Goal: Find specific page/section: Find specific page/section

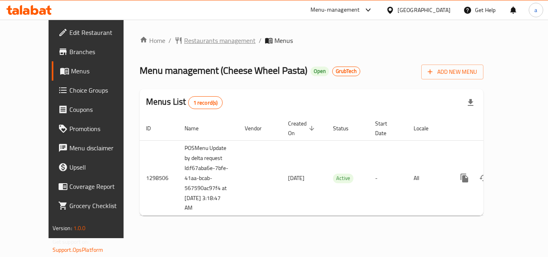
click at [184, 40] on span "Restaurants management" at bounding box center [219, 41] width 71 height 10
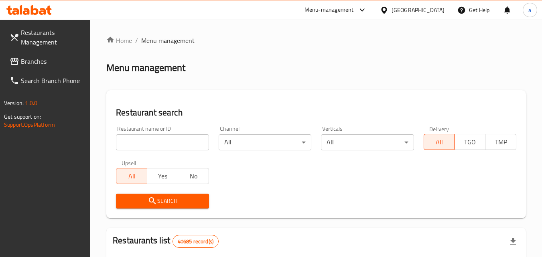
click at [144, 144] on input "search" at bounding box center [162, 142] width 93 height 16
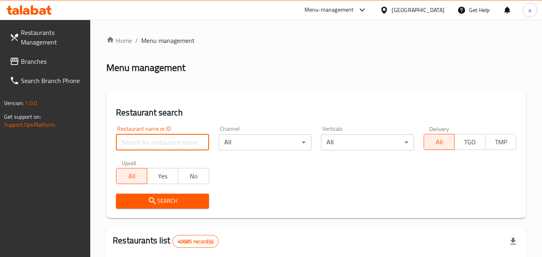
paste input "700938"
type input "700938"
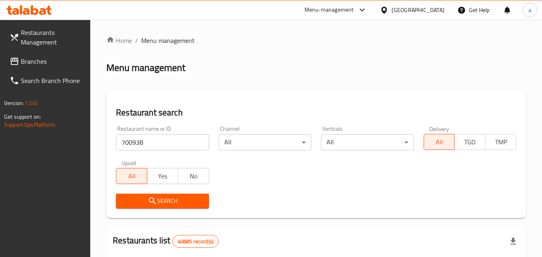
click at [150, 197] on icon "submit" at bounding box center [153, 201] width 10 height 10
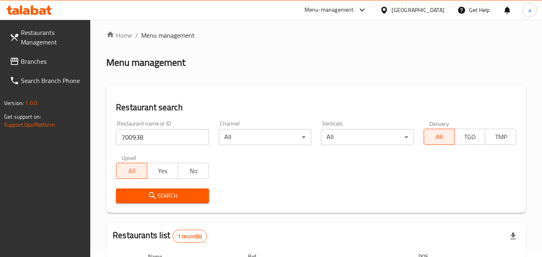
scroll to position [101, 0]
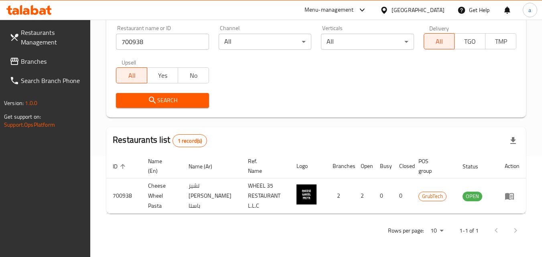
click at [27, 60] on span "Branches" at bounding box center [52, 62] width 63 height 10
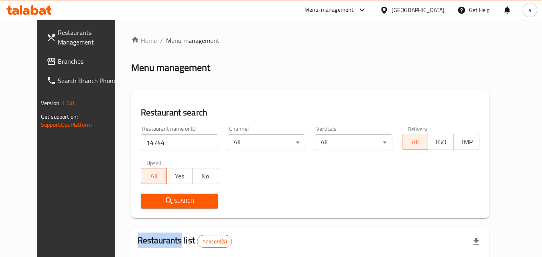
click at [58, 61] on span "Branches" at bounding box center [89, 62] width 63 height 10
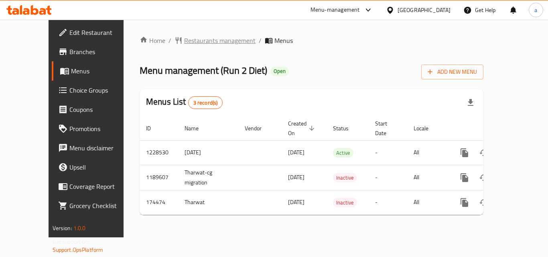
click at [199, 44] on span "Restaurants management" at bounding box center [219, 41] width 71 height 10
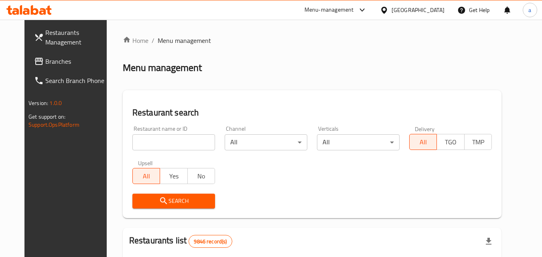
click at [160, 139] on input "search" at bounding box center [173, 142] width 83 height 16
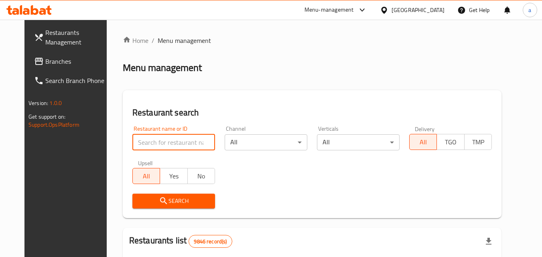
click at [160, 139] on input "search" at bounding box center [173, 142] width 83 height 16
paste input "617614"
type input "617614"
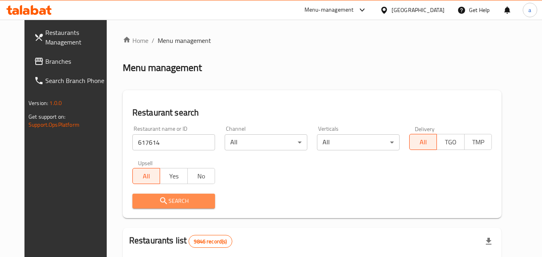
click at [161, 198] on span "Search" at bounding box center [174, 201] width 70 height 10
click at [161, 198] on div at bounding box center [271, 128] width 542 height 257
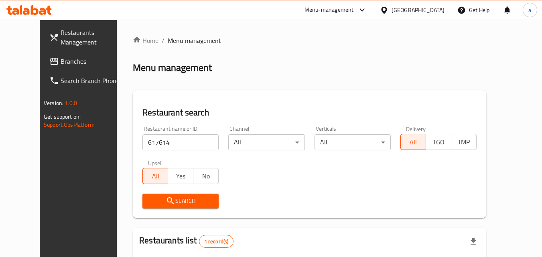
click at [254, 5] on div "Menu-management Kuwait Get Help a" at bounding box center [271, 9] width 542 height 19
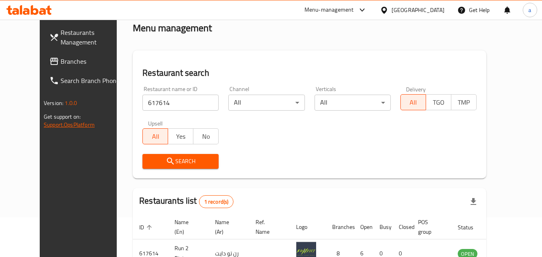
scroll to position [94, 0]
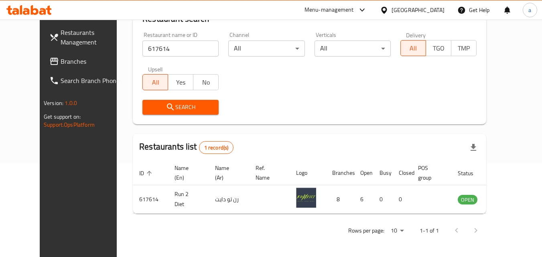
click at [47, 53] on link "Branches" at bounding box center [86, 61] width 87 height 19
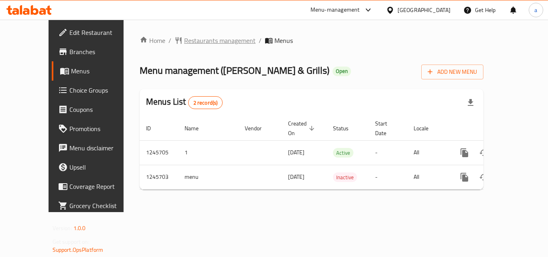
click at [189, 38] on span "Restaurants management" at bounding box center [219, 41] width 71 height 10
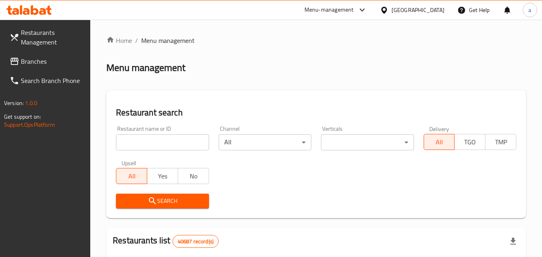
click at [137, 139] on input "search" at bounding box center [162, 142] width 93 height 16
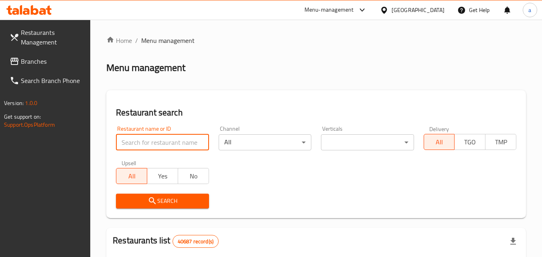
click at [137, 139] on input "search" at bounding box center [162, 142] width 93 height 16
paste input "682708"
type input "682708"
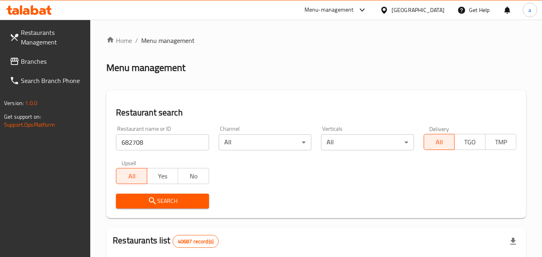
click at [142, 196] on span "Search" at bounding box center [162, 201] width 80 height 10
click at [50, 61] on span "Branches" at bounding box center [52, 62] width 63 height 10
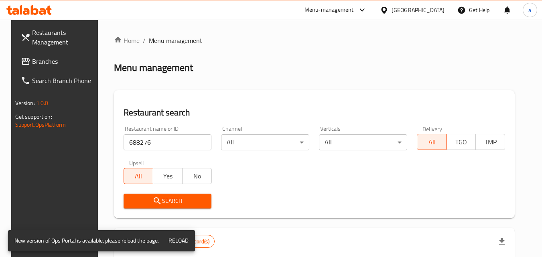
click at [32, 63] on span "Branches" at bounding box center [63, 62] width 63 height 10
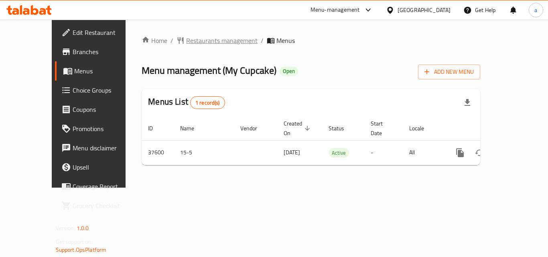
click at [186, 42] on span "Restaurants management" at bounding box center [221, 41] width 71 height 10
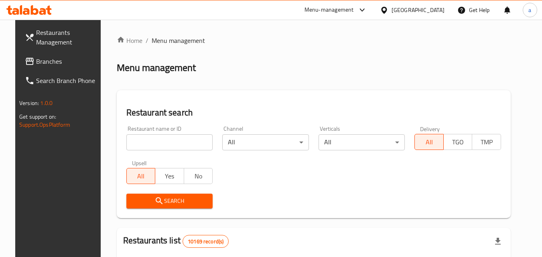
click at [140, 136] on input "search" at bounding box center [169, 142] width 87 height 16
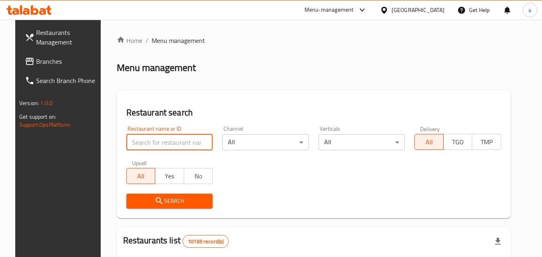
click at [140, 136] on input "search" at bounding box center [169, 142] width 87 height 16
paste input "19564"
type input "19564"
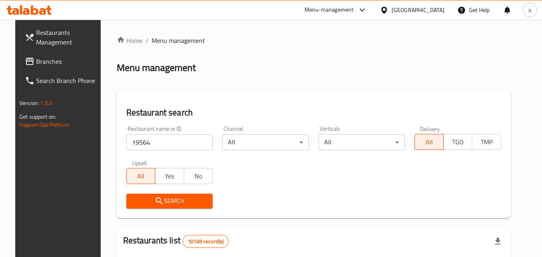
click at [133, 201] on span "Search" at bounding box center [170, 201] width 74 height 10
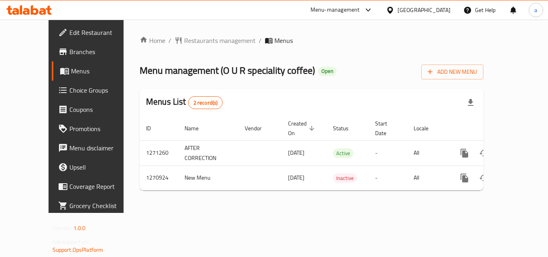
click at [184, 44] on span "Restaurants management" at bounding box center [219, 41] width 71 height 10
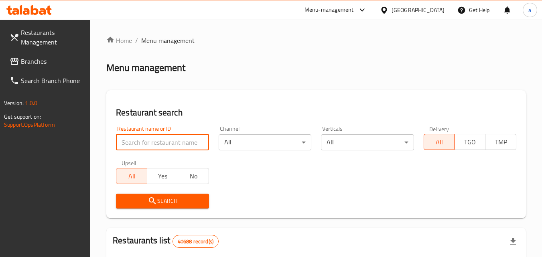
click at [143, 140] on input "search" at bounding box center [162, 142] width 93 height 16
paste input "689409"
type input "689409"
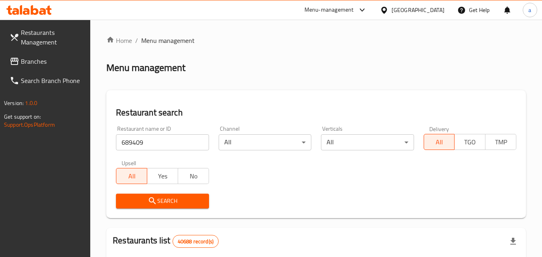
click at [146, 199] on span "Search" at bounding box center [162, 201] width 80 height 10
click at [44, 61] on span "Branches" at bounding box center [52, 62] width 63 height 10
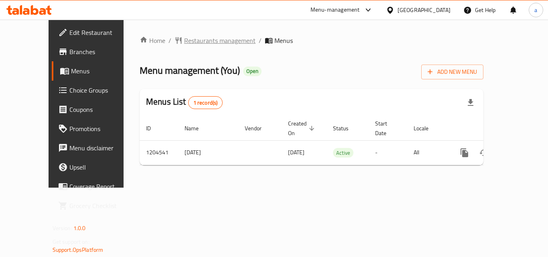
click at [190, 45] on span "Restaurants management" at bounding box center [219, 41] width 71 height 10
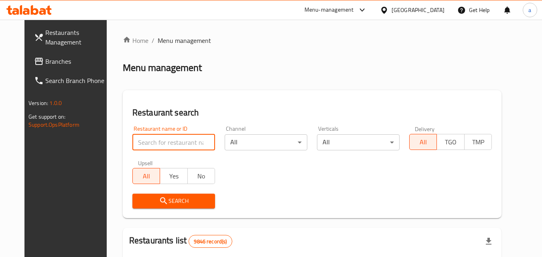
click at [132, 140] on input "search" at bounding box center [173, 142] width 83 height 16
paste input "669881"
type input "669881"
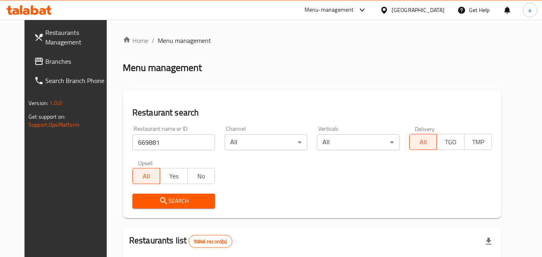
click at [162, 202] on span "Search" at bounding box center [174, 201] width 70 height 10
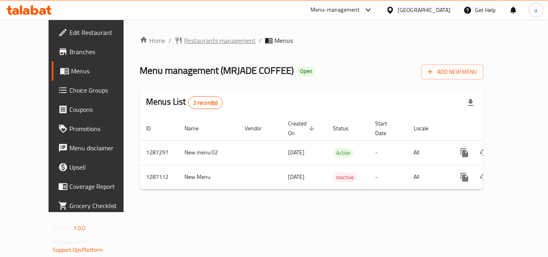
click at [184, 36] on span "Restaurants management" at bounding box center [219, 41] width 71 height 10
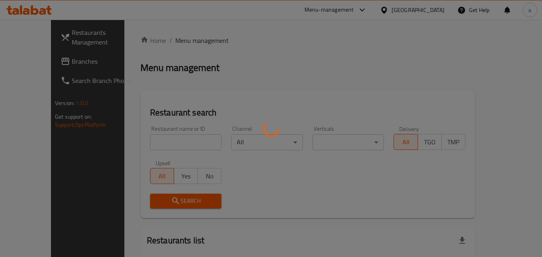
click at [137, 138] on div at bounding box center [271, 128] width 542 height 257
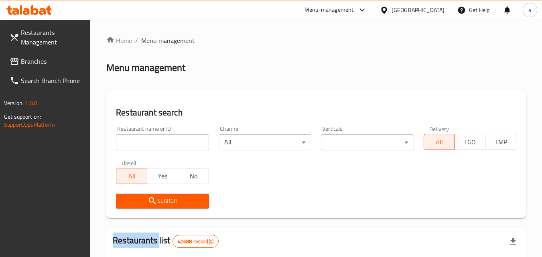
click at [137, 138] on input "search" at bounding box center [162, 142] width 93 height 16
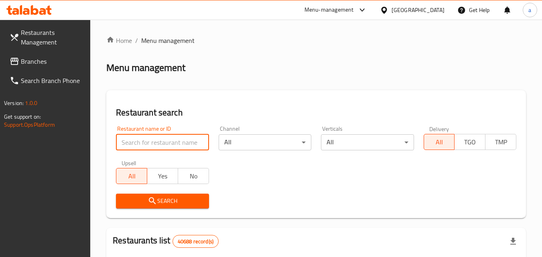
click at [137, 138] on input "search" at bounding box center [162, 142] width 93 height 16
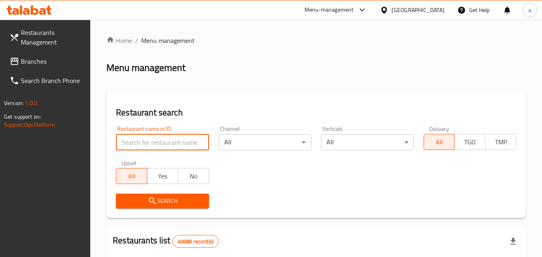
paste input "696586"
type input "696586"
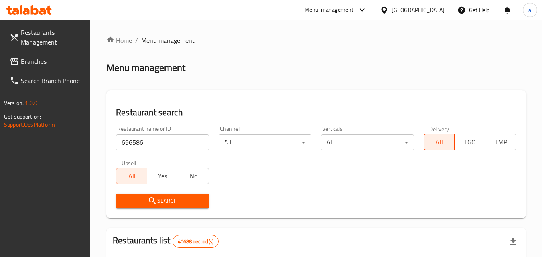
drag, startPoint x: 141, startPoint y: 198, endPoint x: 137, endPoint y: 198, distance: 4.0
click at [141, 198] on span "Search" at bounding box center [162, 201] width 80 height 10
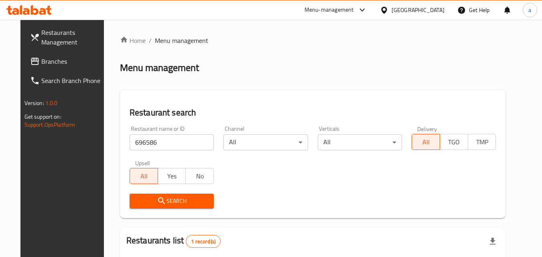
click at [41, 59] on span "Branches" at bounding box center [72, 62] width 63 height 10
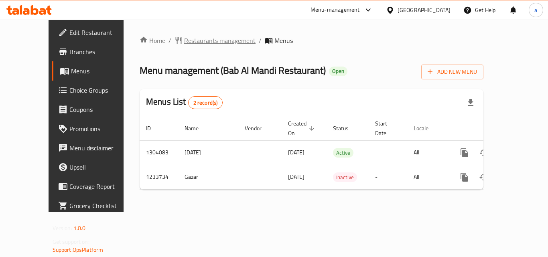
click at [189, 39] on span "Restaurants management" at bounding box center [219, 41] width 71 height 10
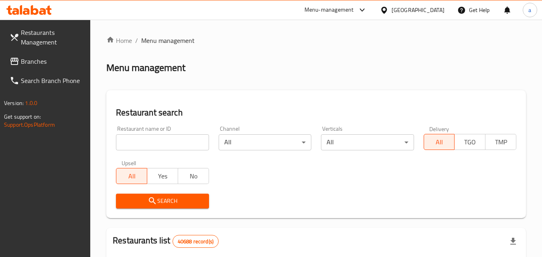
click at [142, 138] on input "search" at bounding box center [162, 142] width 93 height 16
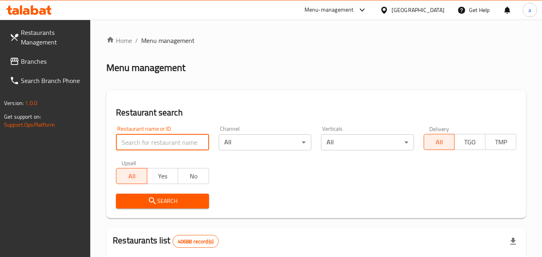
click at [142, 138] on input "search" at bounding box center [162, 142] width 93 height 16
paste input "678242"
type input "678242"
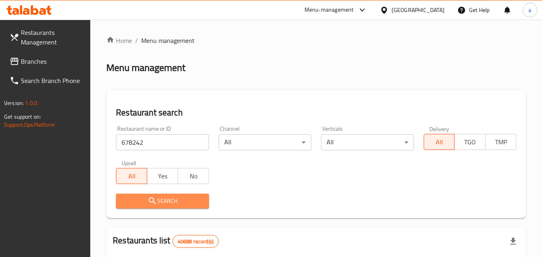
click at [138, 196] on span "Search" at bounding box center [162, 201] width 80 height 10
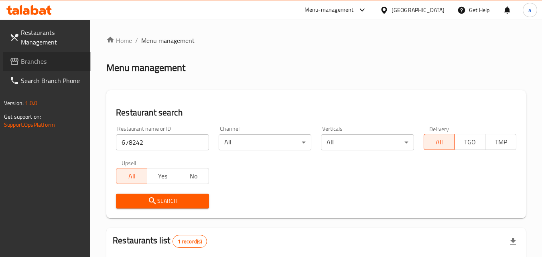
click at [41, 61] on span "Branches" at bounding box center [52, 62] width 63 height 10
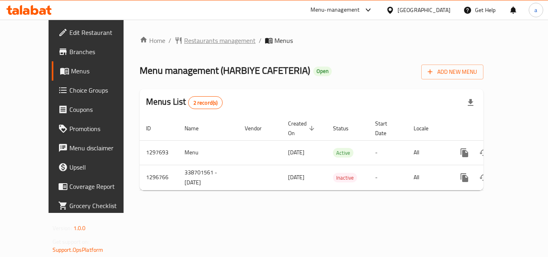
click at [191, 45] on span "Restaurants management" at bounding box center [219, 41] width 71 height 10
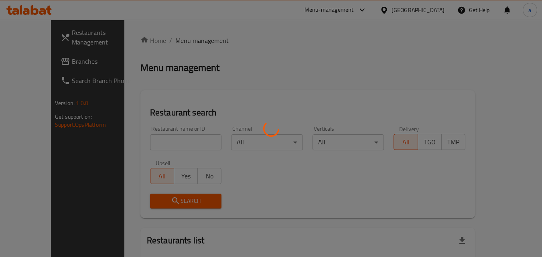
click at [139, 145] on div at bounding box center [271, 128] width 542 height 257
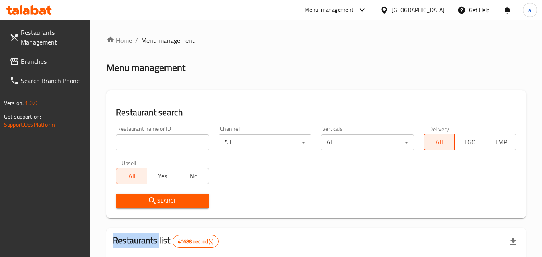
click at [139, 145] on div at bounding box center [271, 128] width 542 height 257
click at [139, 145] on input "search" at bounding box center [162, 142] width 93 height 16
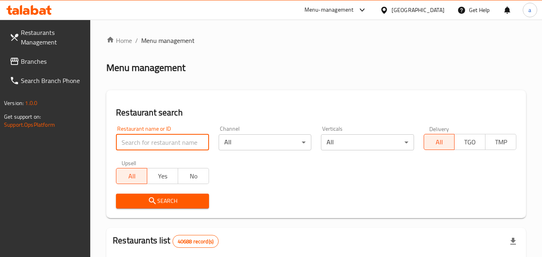
click at [139, 145] on input "search" at bounding box center [162, 142] width 93 height 16
paste input "700203"
type input "700203"
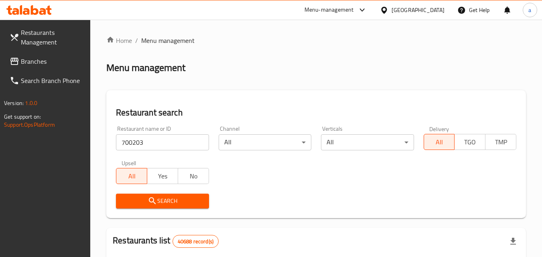
click at [123, 206] on button "Search" at bounding box center [162, 201] width 93 height 15
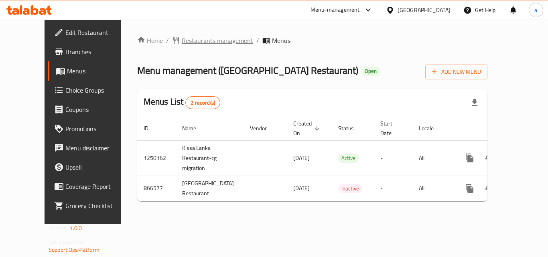
click at [195, 40] on span "Restaurants management" at bounding box center [217, 41] width 71 height 10
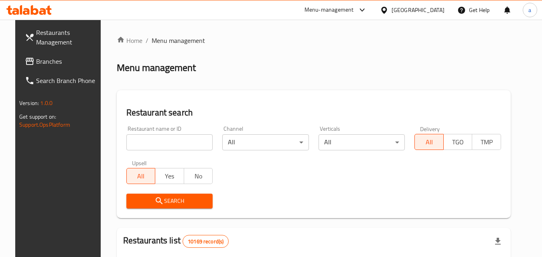
click at [162, 136] on div at bounding box center [271, 128] width 542 height 257
click at [162, 136] on input "search" at bounding box center [169, 142] width 87 height 16
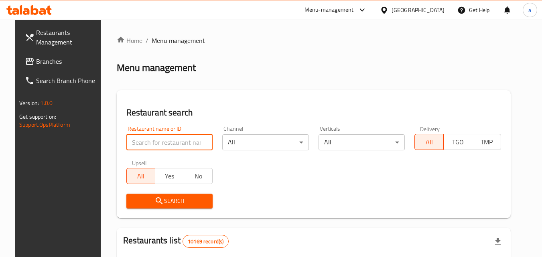
click at [162, 136] on input "search" at bounding box center [169, 142] width 87 height 16
paste input "657080"
type input "657080"
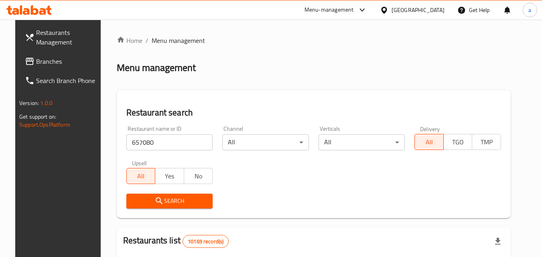
click at [154, 203] on icon "submit" at bounding box center [159, 201] width 10 height 10
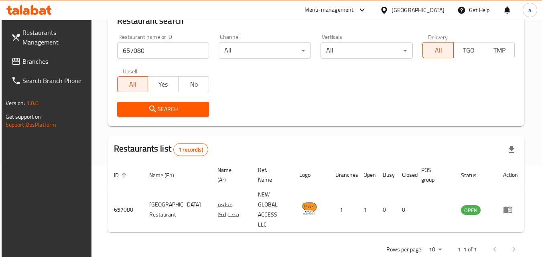
scroll to position [94, 0]
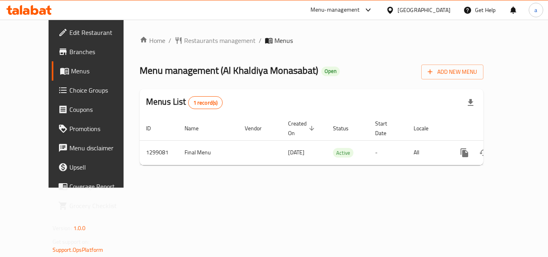
click at [169, 48] on div "Home / Restaurants management / Menus Menu management ( Al Khaldiya Monasabat )…" at bounding box center [312, 104] width 344 height 136
click at [170, 47] on div "Home / Restaurants management / Menus Menu management ( Al Khaldiya Monasabat )…" at bounding box center [312, 104] width 344 height 136
click at [184, 43] on span "Restaurants management" at bounding box center [219, 41] width 71 height 10
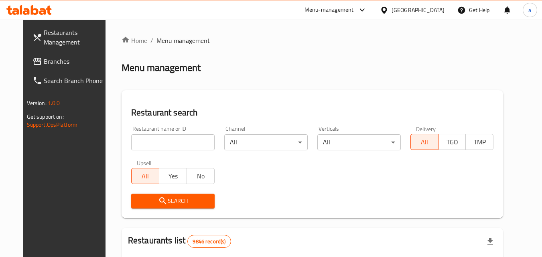
click at [144, 143] on input "search" at bounding box center [172, 142] width 83 height 16
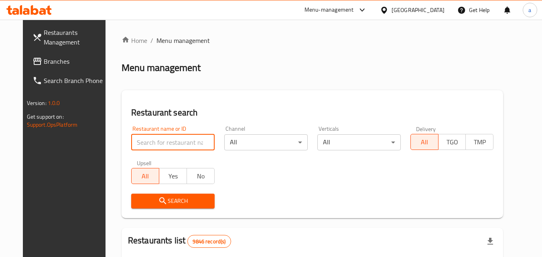
paste input "701228"
type input "701228"
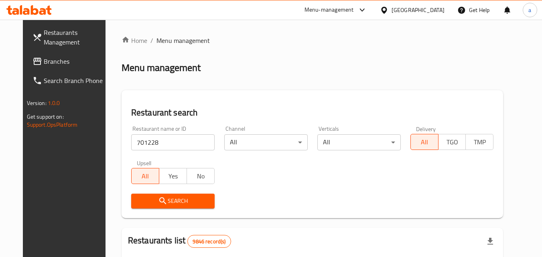
click at [138, 198] on span "Search" at bounding box center [173, 201] width 71 height 10
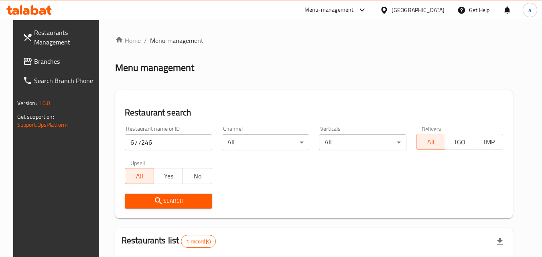
click at [34, 63] on span "Branches" at bounding box center [65, 62] width 63 height 10
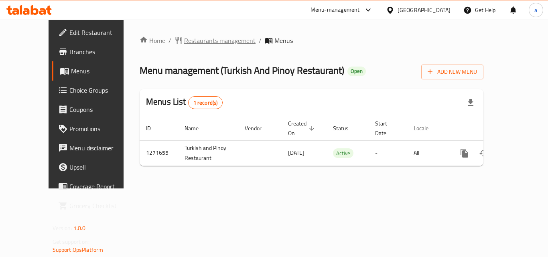
click at [184, 43] on span "Restaurants management" at bounding box center [219, 41] width 71 height 10
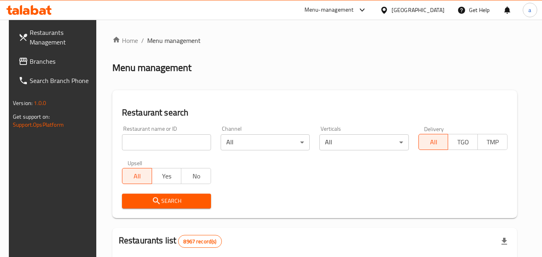
click at [137, 145] on input "search" at bounding box center [166, 142] width 89 height 16
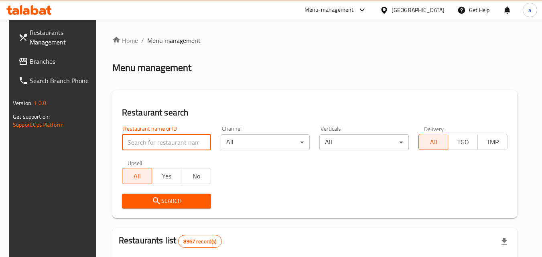
paste input "689855"
type input "689855"
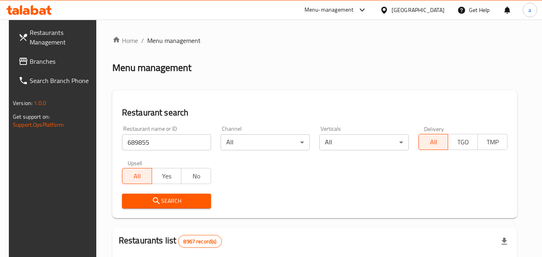
click at [131, 199] on span "Search" at bounding box center [166, 201] width 76 height 10
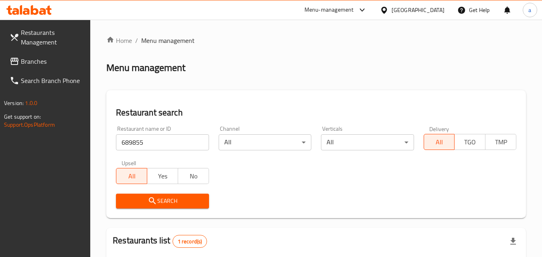
click at [42, 61] on span "Branches" at bounding box center [52, 62] width 63 height 10
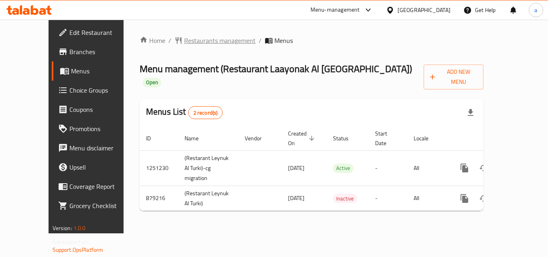
click at [200, 36] on span "Restaurants management" at bounding box center [219, 41] width 71 height 10
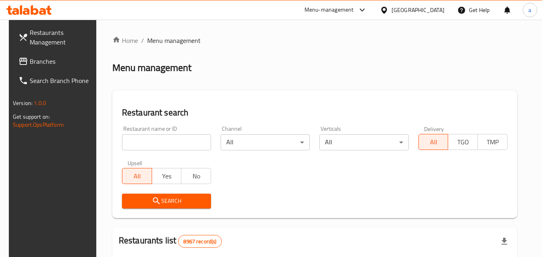
click at [155, 140] on div "Home / Menu management Menu management Restaurant search Restaurant name or ID …" at bounding box center [314, 260] width 405 height 448
click at [155, 140] on input "search" at bounding box center [166, 142] width 89 height 16
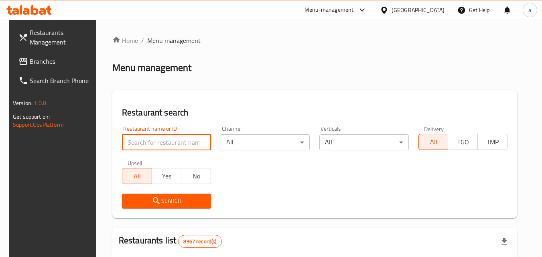
click at [155, 140] on input "search" at bounding box center [166, 142] width 89 height 16
paste input "657601"
type input "657601"
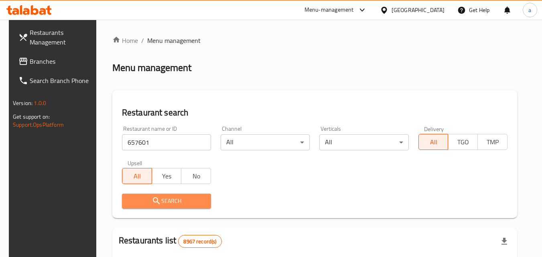
click at [148, 195] on button "Search" at bounding box center [166, 201] width 89 height 15
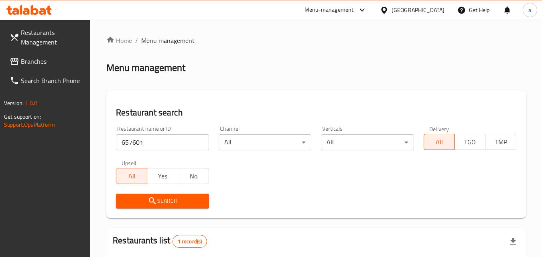
click at [35, 59] on span "Branches" at bounding box center [52, 62] width 63 height 10
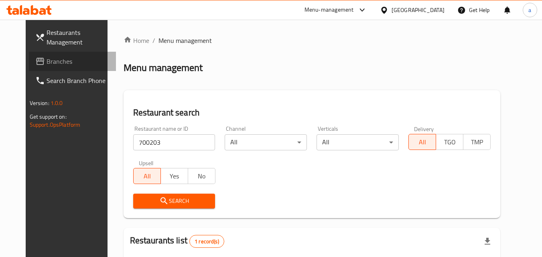
click at [29, 56] on link "Branches" at bounding box center [72, 61] width 87 height 19
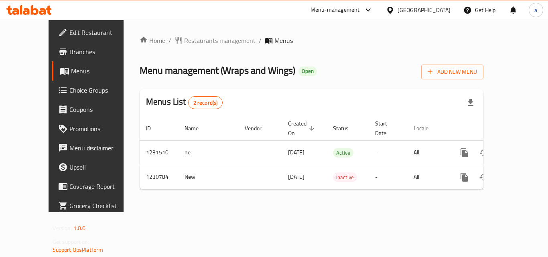
click at [69, 90] on span "Choice Groups" at bounding box center [101, 90] width 64 height 10
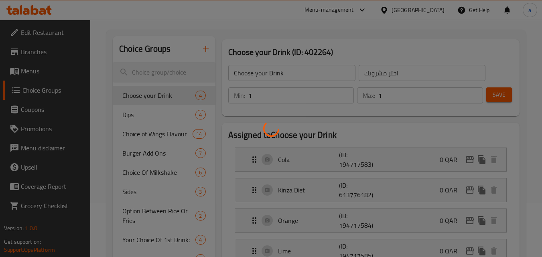
scroll to position [40, 0]
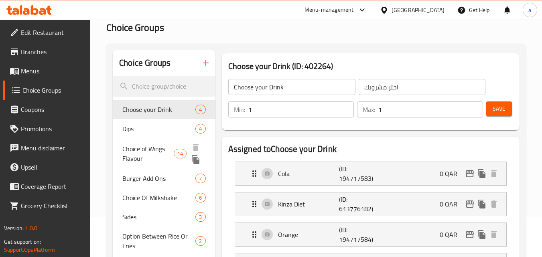
click at [126, 150] on span "Choice of Wings Flavour" at bounding box center [147, 153] width 51 height 19
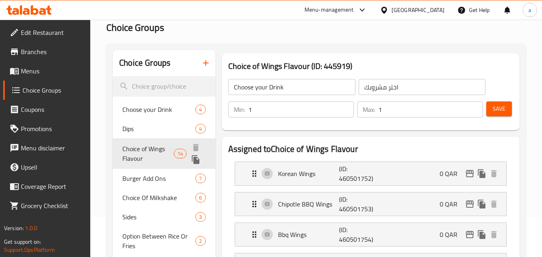
type input "Choice of Wings Flavour"
type input "اختيار نكهة الأجنحة"
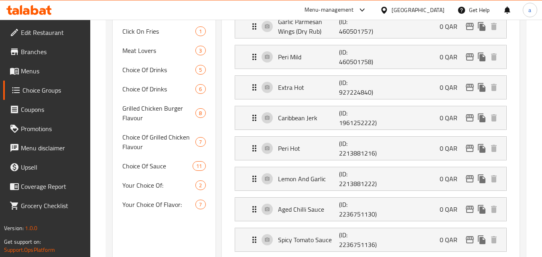
scroll to position [401, 0]
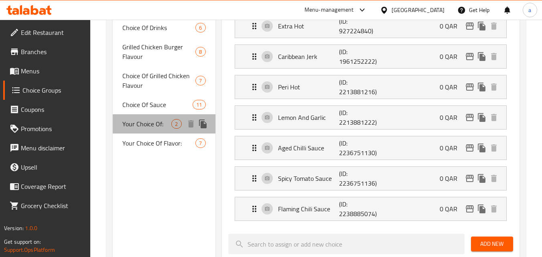
click at [129, 125] on span "Your Choice Of:" at bounding box center [146, 124] width 49 height 10
type input "Your Choice Of:"
type input "إختيارك من:"
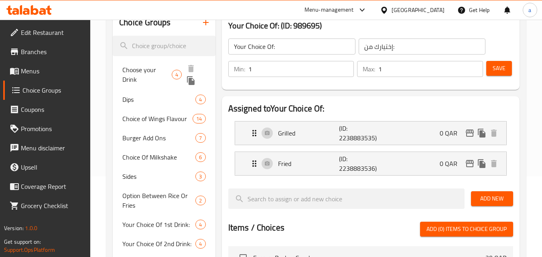
scroll to position [80, 0]
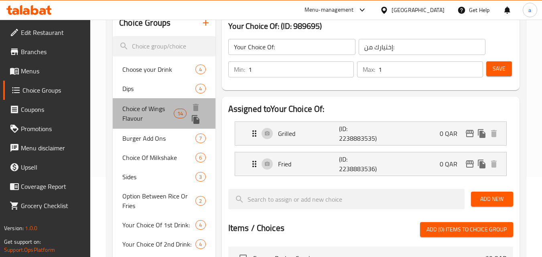
click at [154, 109] on span "Choice of Wings Flavour" at bounding box center [147, 113] width 51 height 19
type input "Choice of Wings Flavour"
type input "اختيار نكهة الأجنحة"
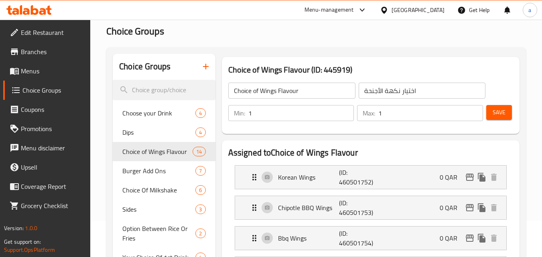
scroll to position [0, 0]
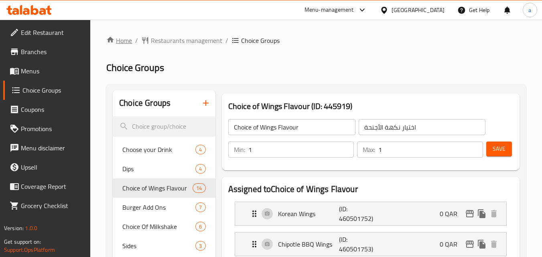
click at [125, 40] on link "Home" at bounding box center [119, 41] width 26 height 10
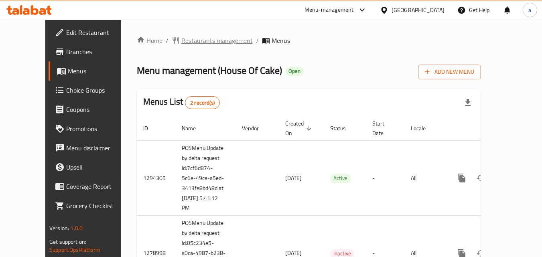
click at [181, 43] on span "Restaurants management" at bounding box center [216, 41] width 71 height 10
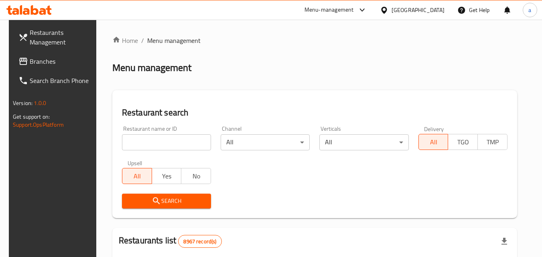
click at [146, 143] on div at bounding box center [271, 128] width 542 height 257
click at [146, 143] on div "Home / Menu management Menu management Restaurant search Restaurant name or ID …" at bounding box center [314, 260] width 405 height 448
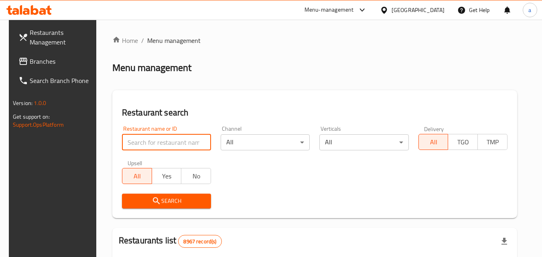
click at [146, 143] on input "search" at bounding box center [166, 142] width 89 height 16
paste input "693129"
type input "693129"
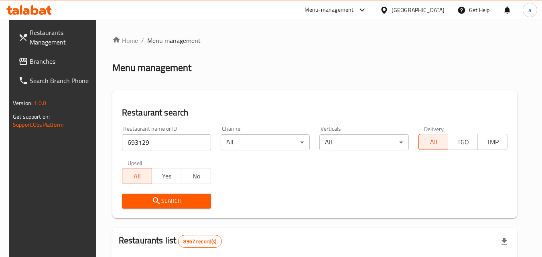
click at [142, 197] on span "Search" at bounding box center [166, 201] width 76 height 10
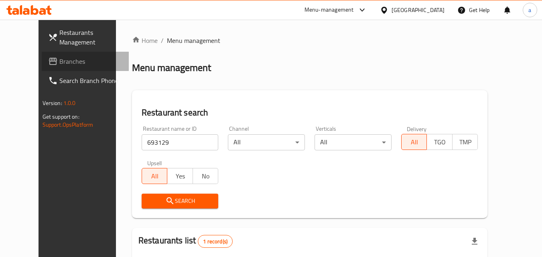
click at [59, 59] on span "Branches" at bounding box center [90, 62] width 63 height 10
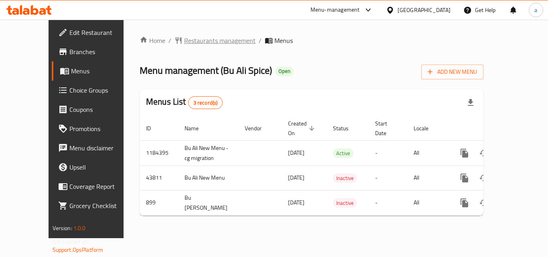
click at [204, 40] on span "Restaurants management" at bounding box center [219, 41] width 71 height 10
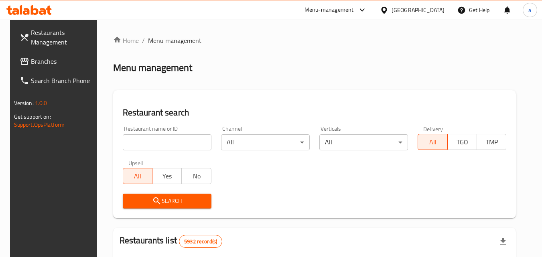
click at [143, 140] on div at bounding box center [271, 128] width 542 height 257
click at [143, 140] on input "search" at bounding box center [167, 142] width 89 height 16
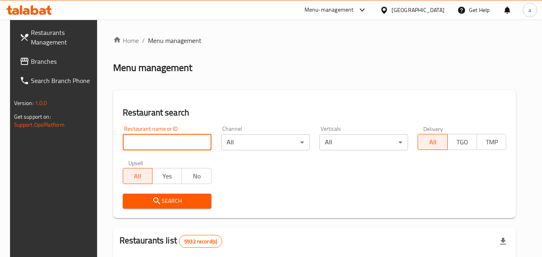
paste input "610"
type input "610"
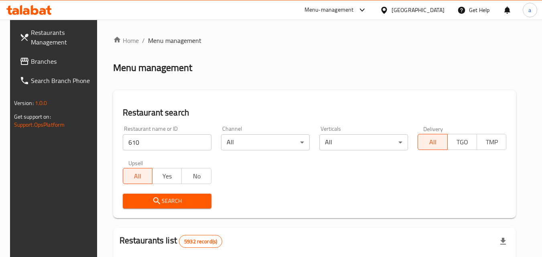
click at [147, 202] on span "Search" at bounding box center [167, 201] width 76 height 10
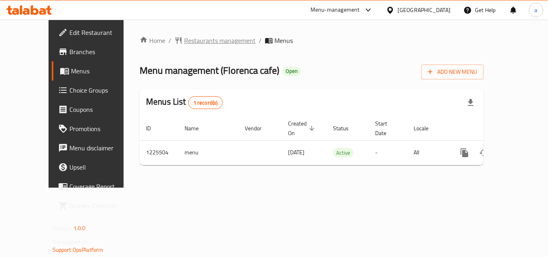
click at [193, 38] on span "Restaurants management" at bounding box center [219, 41] width 71 height 10
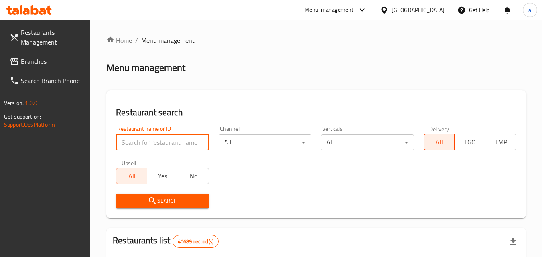
click at [142, 141] on input "search" at bounding box center [162, 142] width 93 height 16
paste input "675376"
type input "675376"
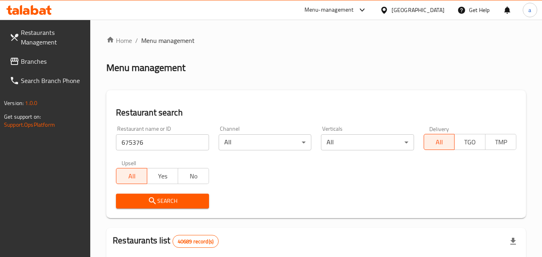
click at [145, 200] on span "Search" at bounding box center [162, 201] width 80 height 10
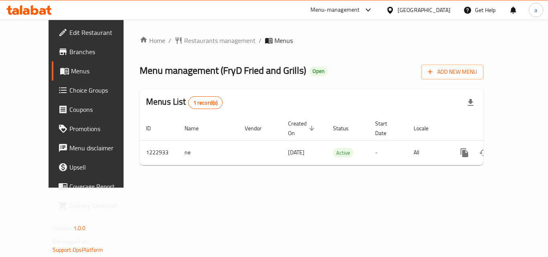
click at [187, 49] on div "Home / Restaurants management / Menus Menu management ( FryD Fried and Grills )…" at bounding box center [312, 104] width 344 height 136
click at [189, 43] on span "Restaurants management" at bounding box center [219, 41] width 71 height 10
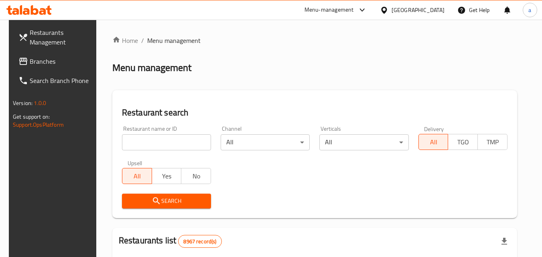
click at [172, 143] on div at bounding box center [271, 128] width 542 height 257
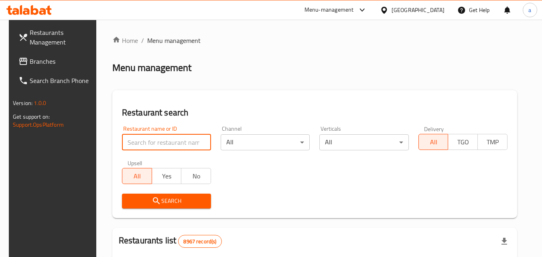
click at [172, 143] on input "search" at bounding box center [166, 142] width 89 height 16
paste input "674198"
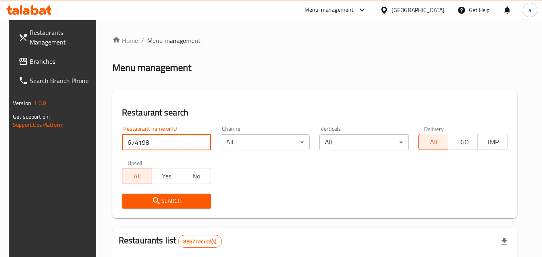
type input "674198"
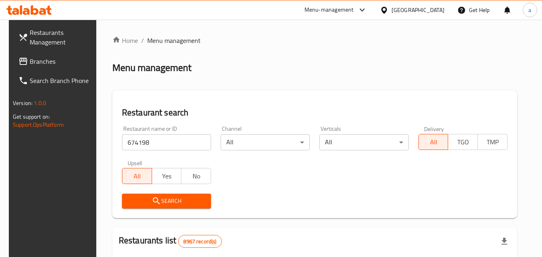
click at [156, 197] on icon "submit" at bounding box center [157, 201] width 10 height 10
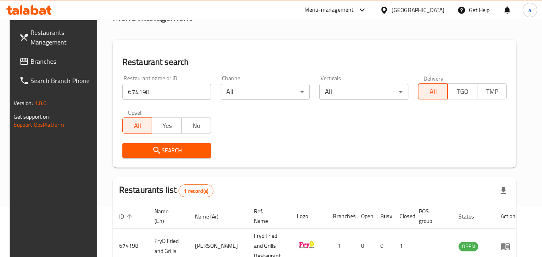
scroll to position [101, 0]
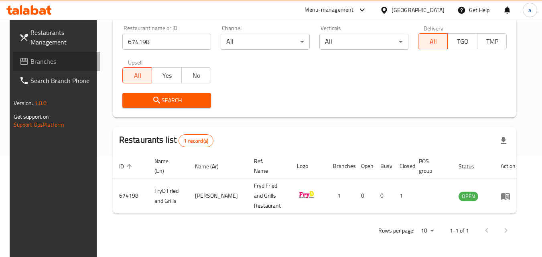
click at [31, 54] on link "Branches" at bounding box center [56, 61] width 87 height 19
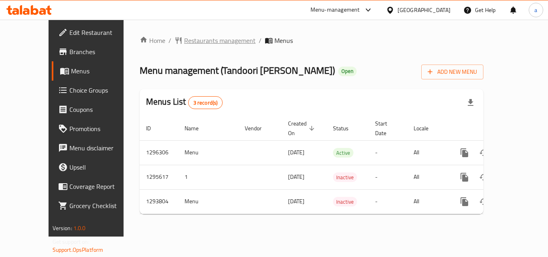
click at [206, 39] on span "Restaurants management" at bounding box center [219, 41] width 71 height 10
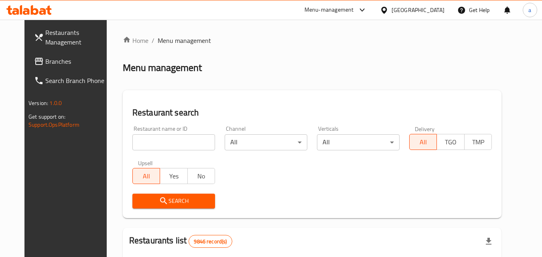
click at [170, 140] on div "Home / Menu management Menu management Restaurant search Restaurant name or ID …" at bounding box center [312, 255] width 379 height 438
click at [170, 140] on input "search" at bounding box center [173, 142] width 83 height 16
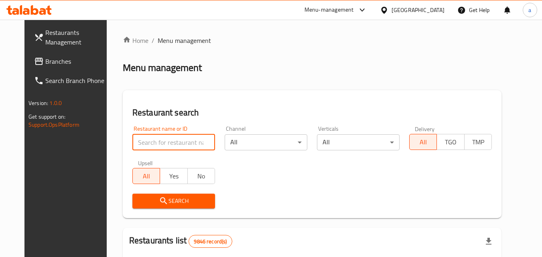
click at [170, 140] on input "search" at bounding box center [173, 142] width 83 height 16
paste input "699678"
type input "699678"
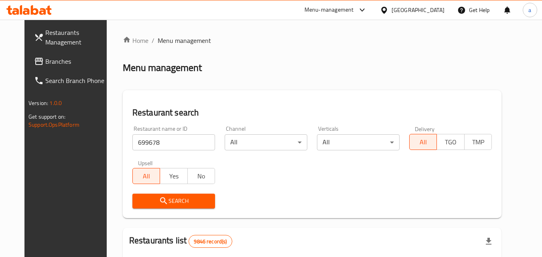
click at [160, 198] on icon "submit" at bounding box center [163, 200] width 7 height 7
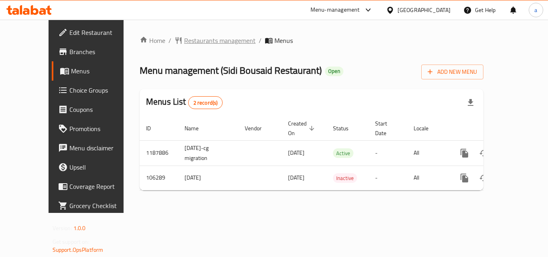
click at [184, 43] on span "Restaurants management" at bounding box center [219, 41] width 71 height 10
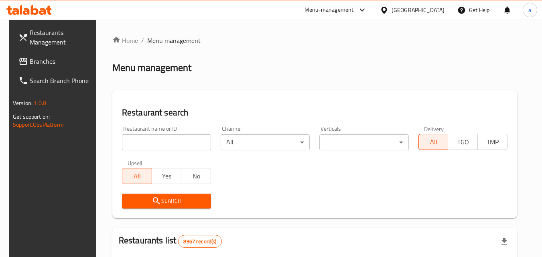
click at [156, 140] on div "Home / Menu management Menu management Restaurant search Restaurant name or ID …" at bounding box center [314, 260] width 405 height 448
click at [156, 140] on input "search" at bounding box center [166, 142] width 89 height 16
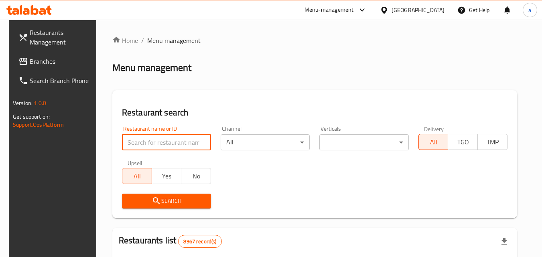
click at [156, 140] on input "search" at bounding box center [166, 142] width 89 height 16
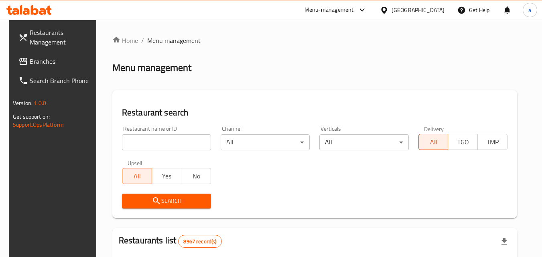
drag, startPoint x: 136, startPoint y: 132, endPoint x: 137, endPoint y: 140, distance: 8.1
click at [136, 132] on div "Restaurant name or ID Restaurant name or ID" at bounding box center [166, 138] width 89 height 24
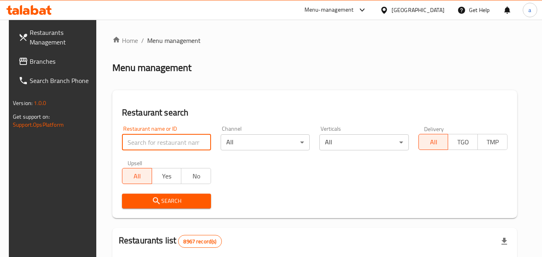
click at [137, 144] on input "search" at bounding box center [166, 142] width 89 height 16
paste input "603188"
type input "603188"
click at [139, 199] on span "Search" at bounding box center [166, 201] width 76 height 10
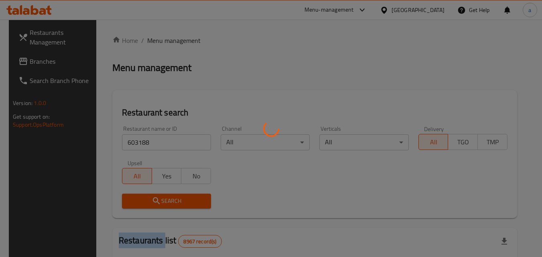
click at [139, 199] on div at bounding box center [271, 128] width 542 height 257
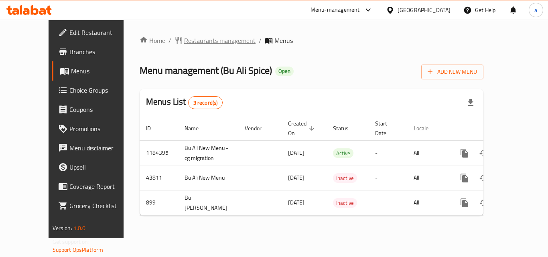
click at [184, 38] on span "Restaurants management" at bounding box center [219, 41] width 71 height 10
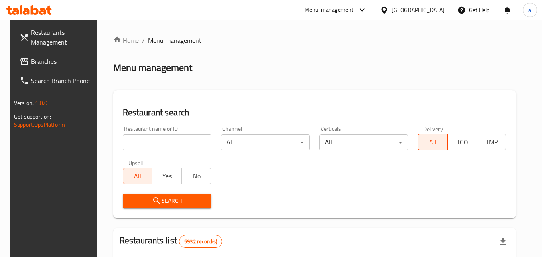
click at [131, 147] on div at bounding box center [271, 128] width 542 height 257
click at [131, 147] on input "search" at bounding box center [167, 142] width 89 height 16
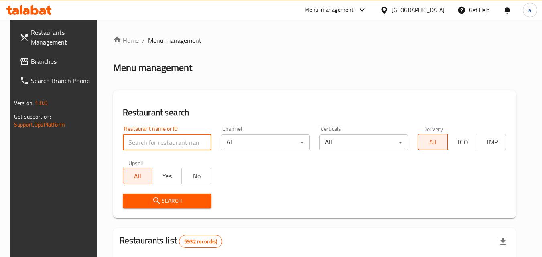
click at [131, 147] on input "search" at bounding box center [167, 142] width 89 height 16
paste input "610"
type input "610"
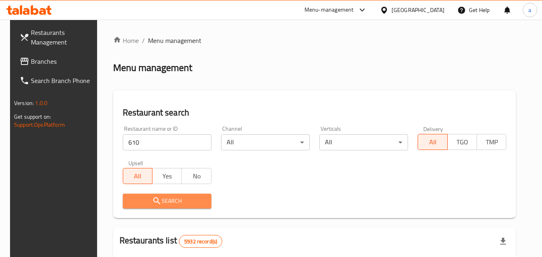
click at [133, 200] on span "Search" at bounding box center [167, 201] width 76 height 10
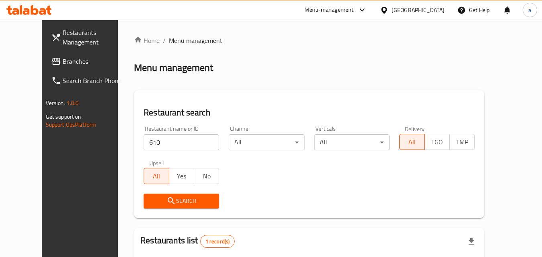
click at [63, 59] on span "Branches" at bounding box center [94, 62] width 63 height 10
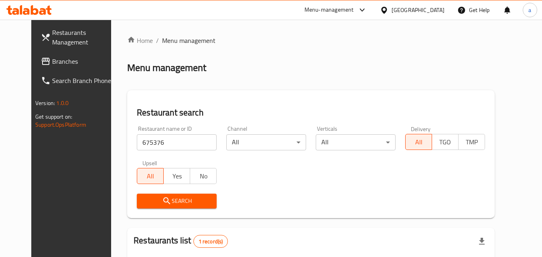
click at [52, 66] on span "Branches" at bounding box center [83, 62] width 63 height 10
